Goal: Task Accomplishment & Management: Manage account settings

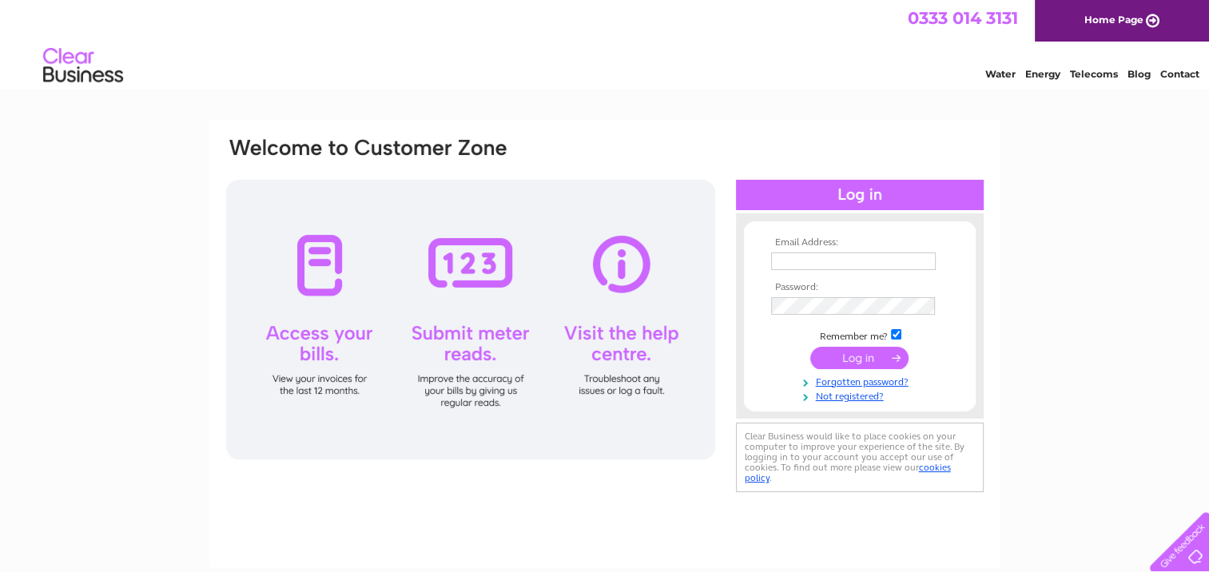
click at [788, 258] on input "text" at bounding box center [853, 262] width 165 height 18
type input "office@llttf.com"
click at [874, 360] on input "submit" at bounding box center [859, 359] width 98 height 22
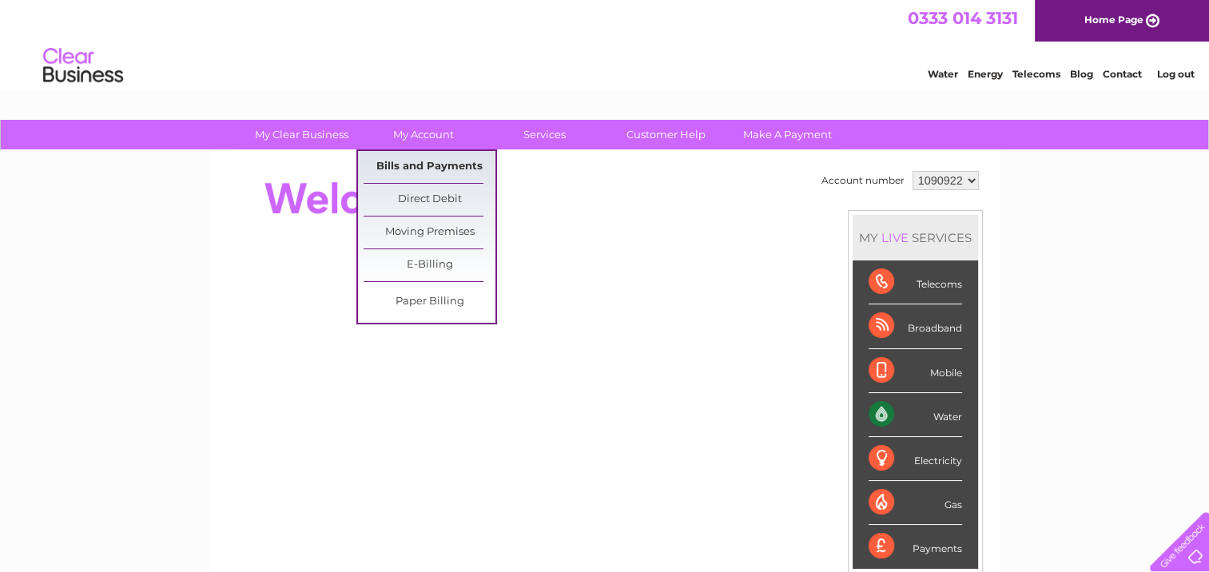
click at [425, 162] on link "Bills and Payments" at bounding box center [430, 167] width 132 height 32
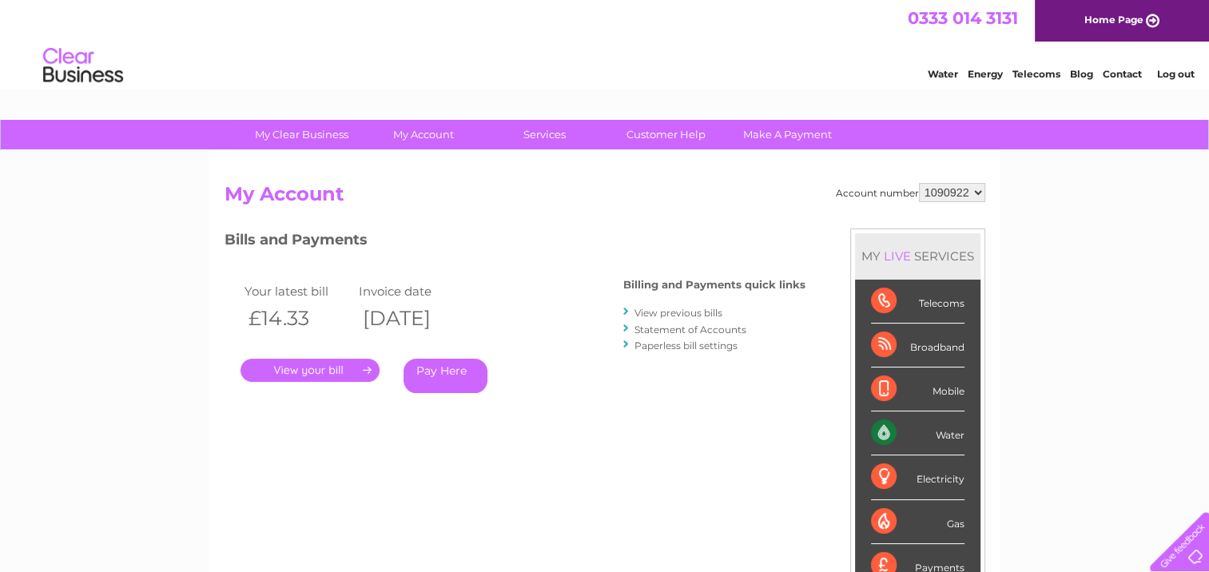
click at [307, 369] on link "." at bounding box center [310, 370] width 139 height 23
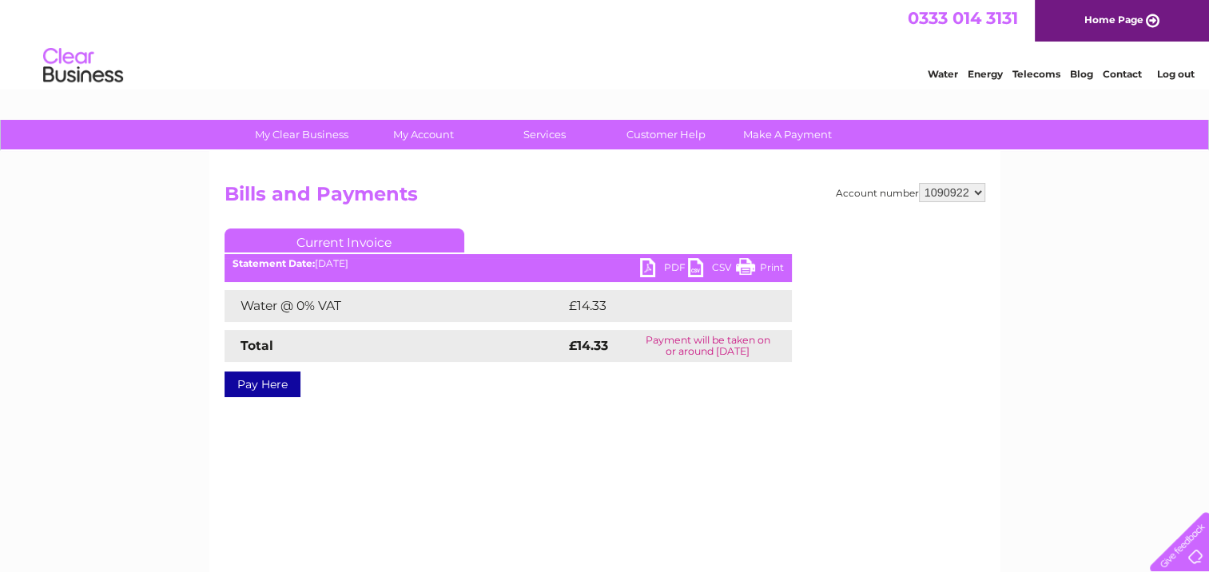
click at [652, 269] on link "PDF" at bounding box center [664, 269] width 48 height 23
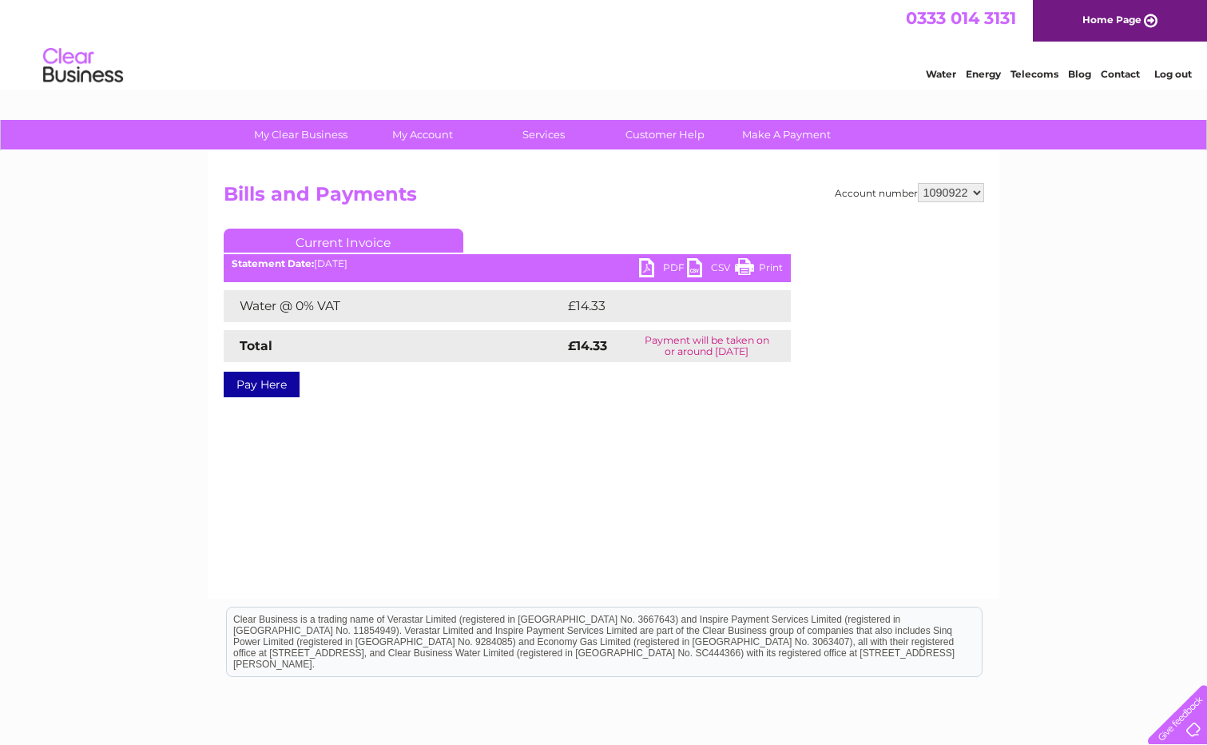
click at [651, 272] on link "PDF" at bounding box center [663, 269] width 48 height 23
